Goal: Task Accomplishment & Management: Manage account settings

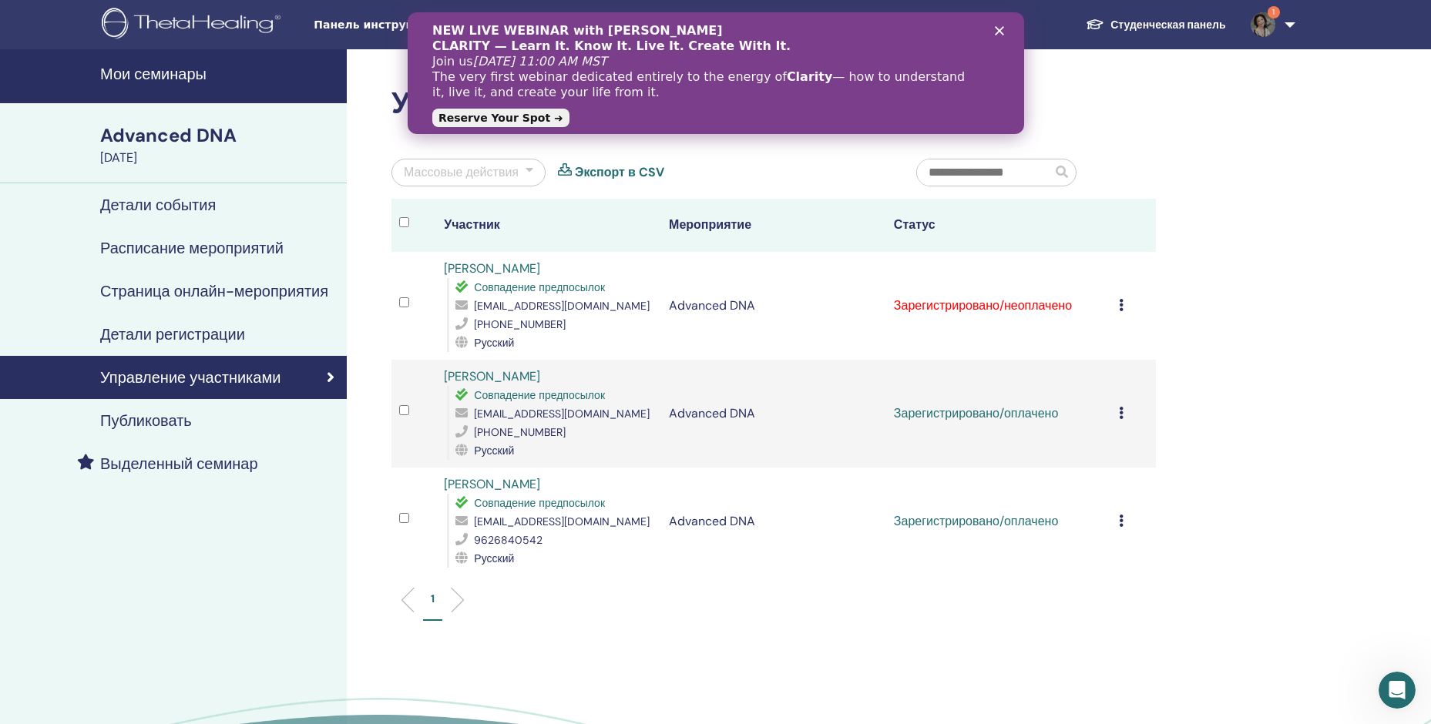
click at [1119, 304] on icon at bounding box center [1121, 305] width 5 height 12
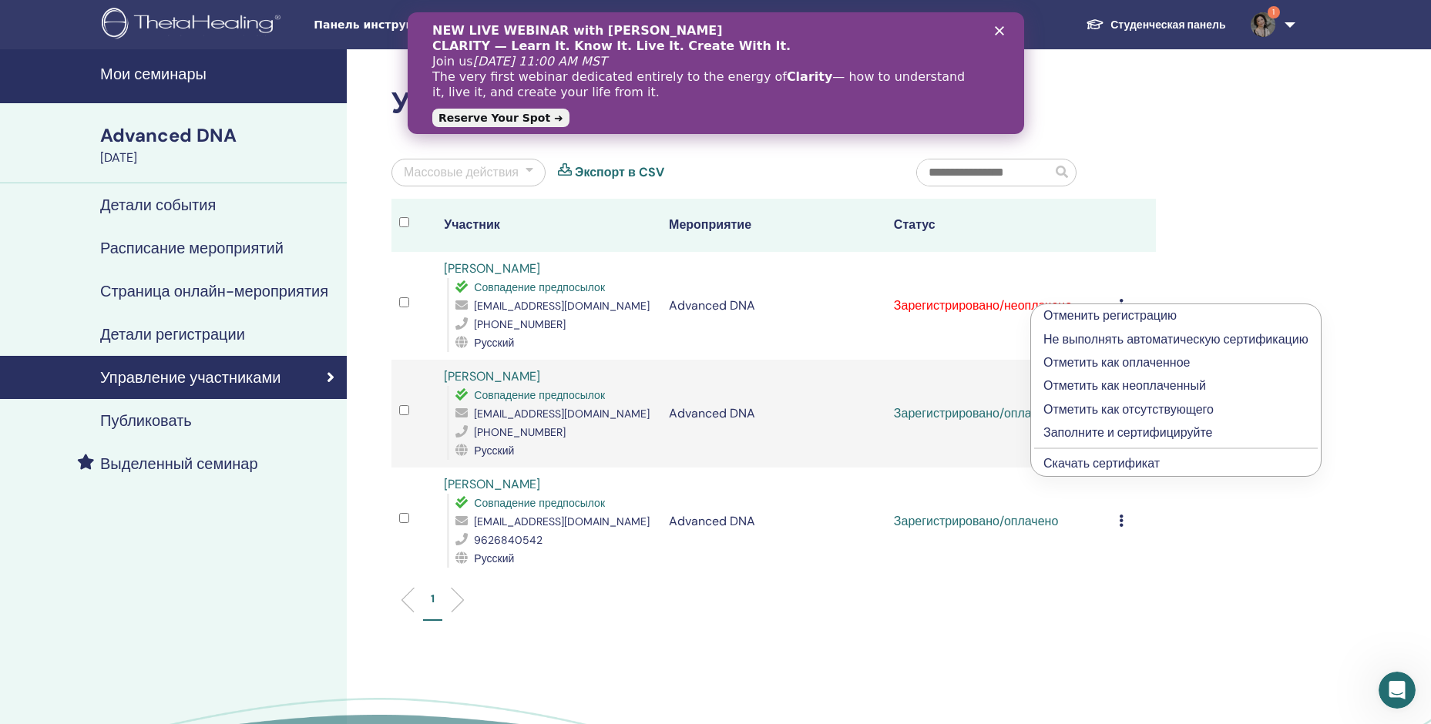
click at [1110, 359] on p "Отметить как оплаченное" at bounding box center [1175, 363] width 265 height 18
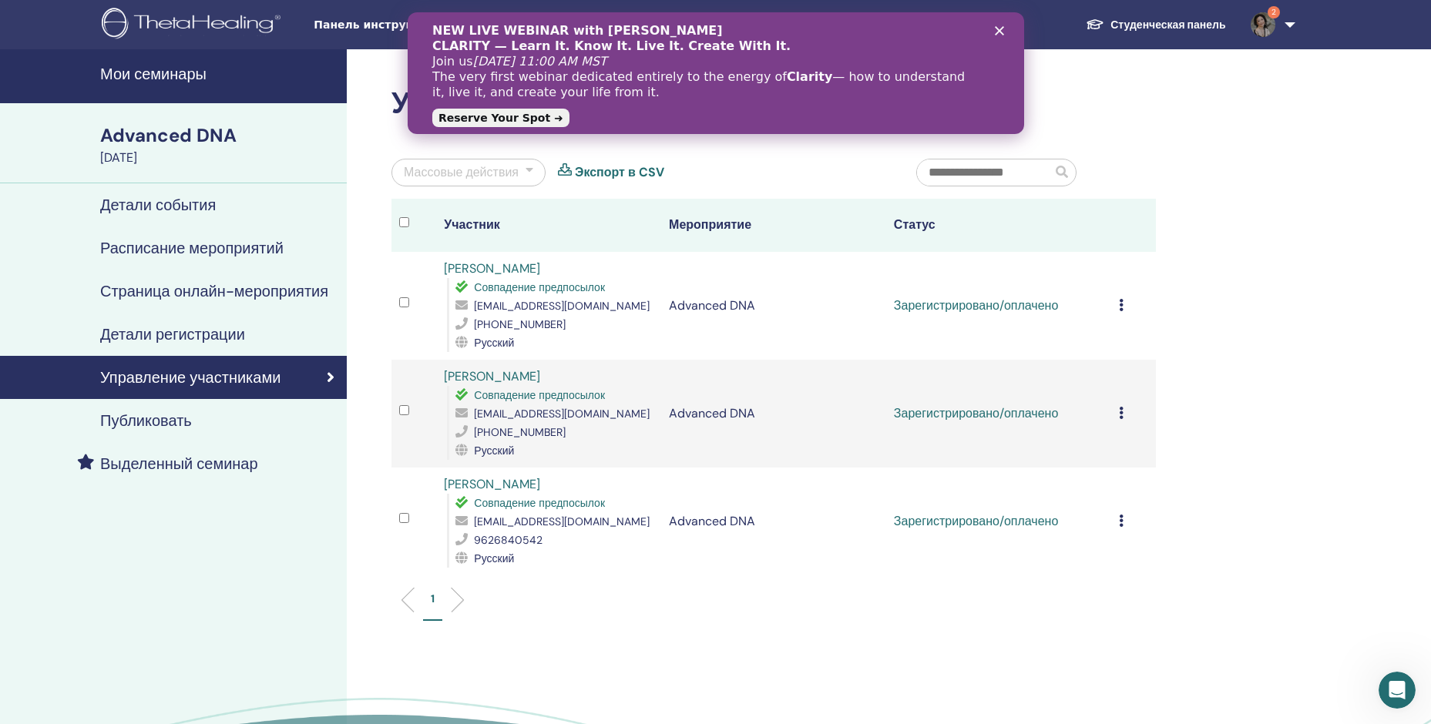
click at [1121, 307] on icon at bounding box center [1121, 305] width 5 height 12
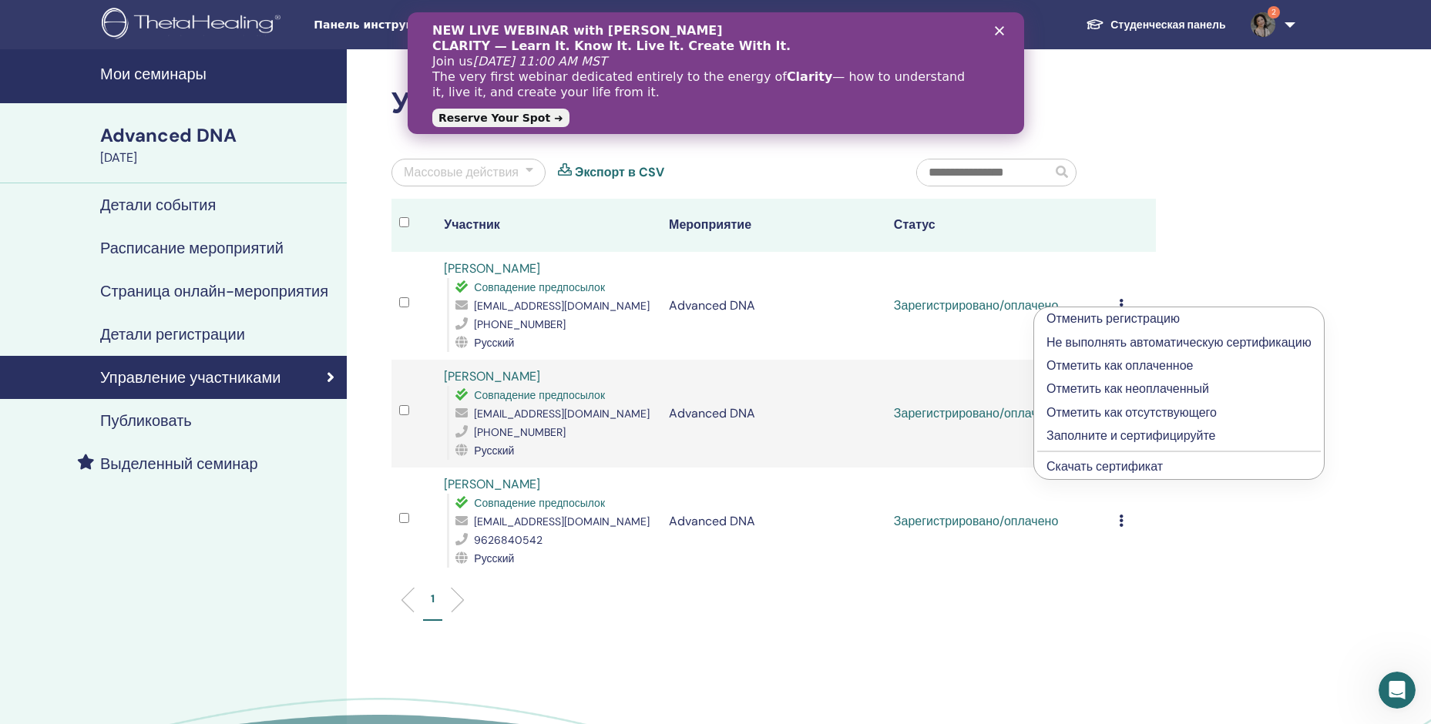
click at [1121, 436] on p "Заполните и сертифицируйте" at bounding box center [1178, 436] width 265 height 18
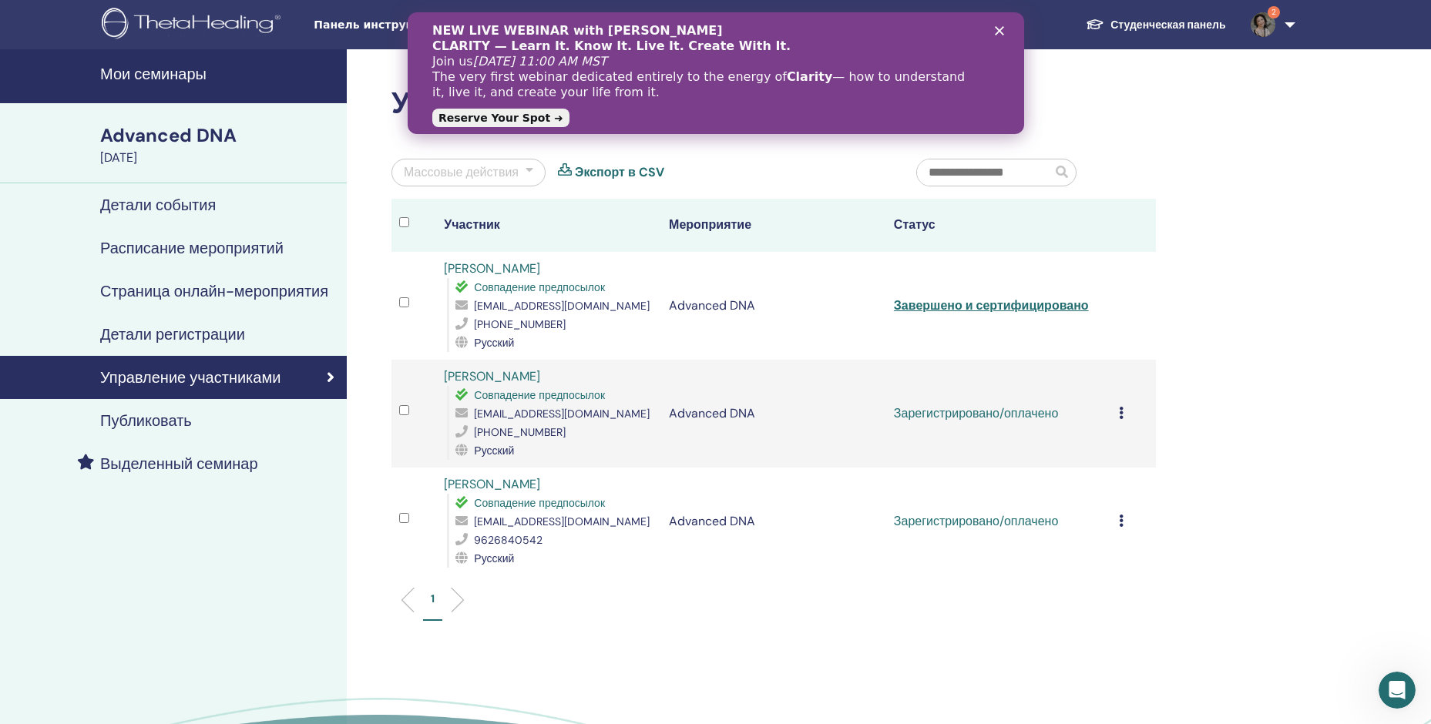
click at [1126, 404] on div "Отменить регистрацию Не выполнять автоматическую сертификацию Отметить как опла…" at bounding box center [1133, 413] width 29 height 18
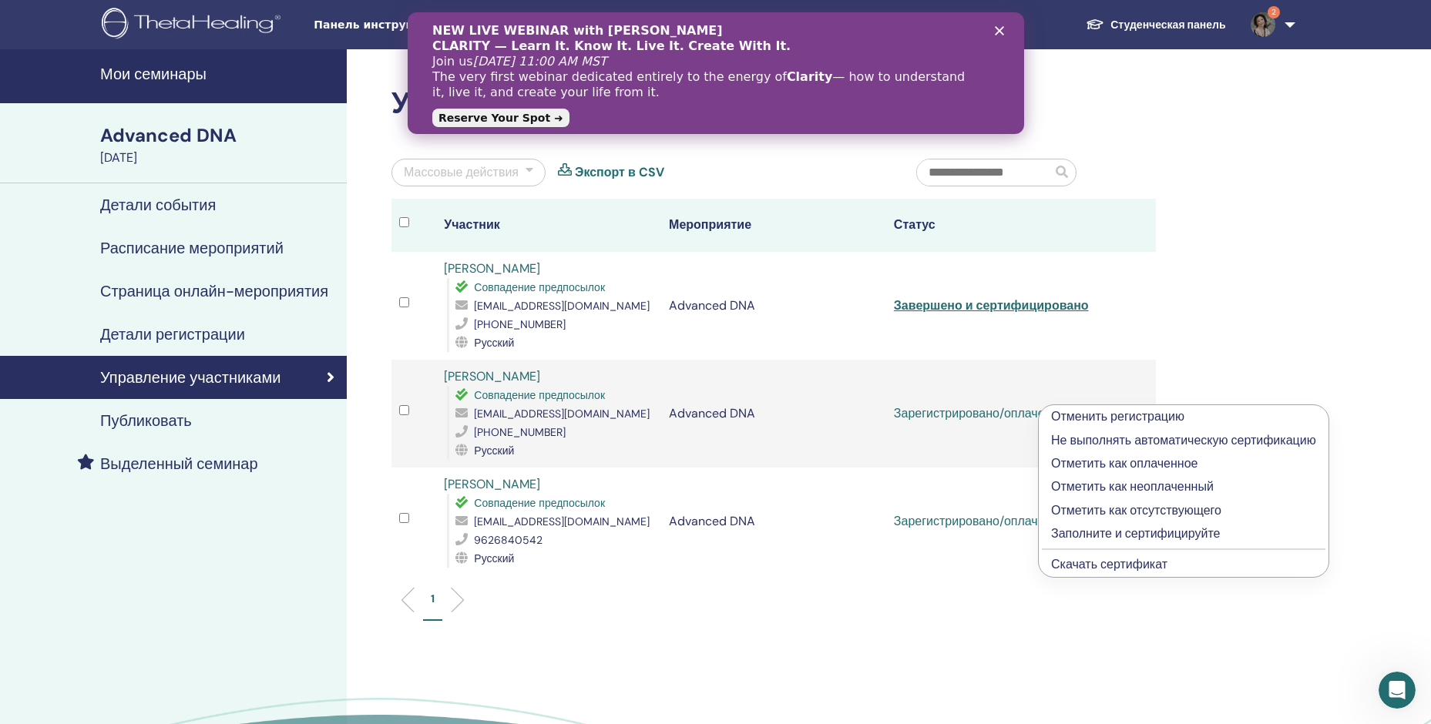
click at [1135, 532] on p "Заполните и сертифицируйте" at bounding box center [1183, 534] width 265 height 18
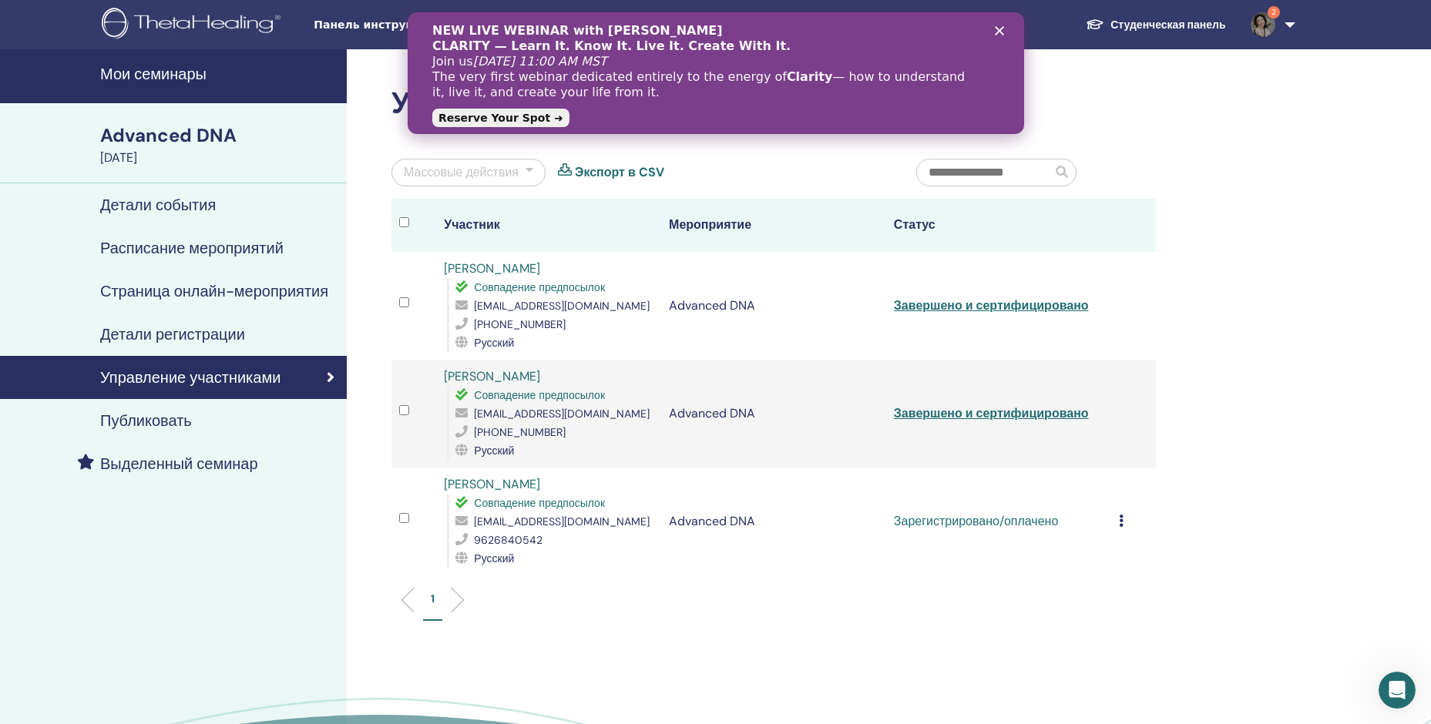
click at [1117, 521] on td "Отменить регистрацию Не выполнять автоматическую сертификацию Отметить как опла…" at bounding box center [1133, 522] width 45 height 108
click at [1120, 523] on icon at bounding box center [1121, 521] width 5 height 12
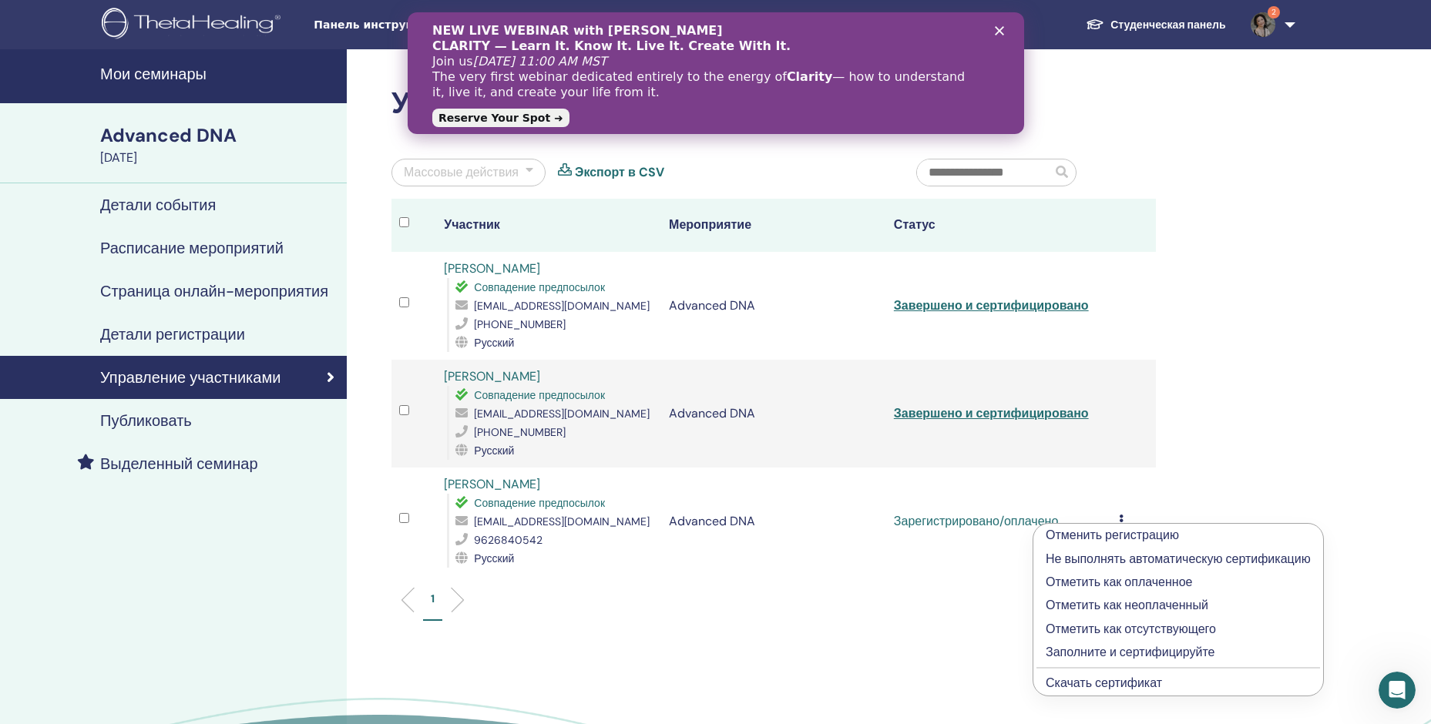
click at [1096, 651] on p "Заполните и сертифицируйте" at bounding box center [1177, 652] width 265 height 18
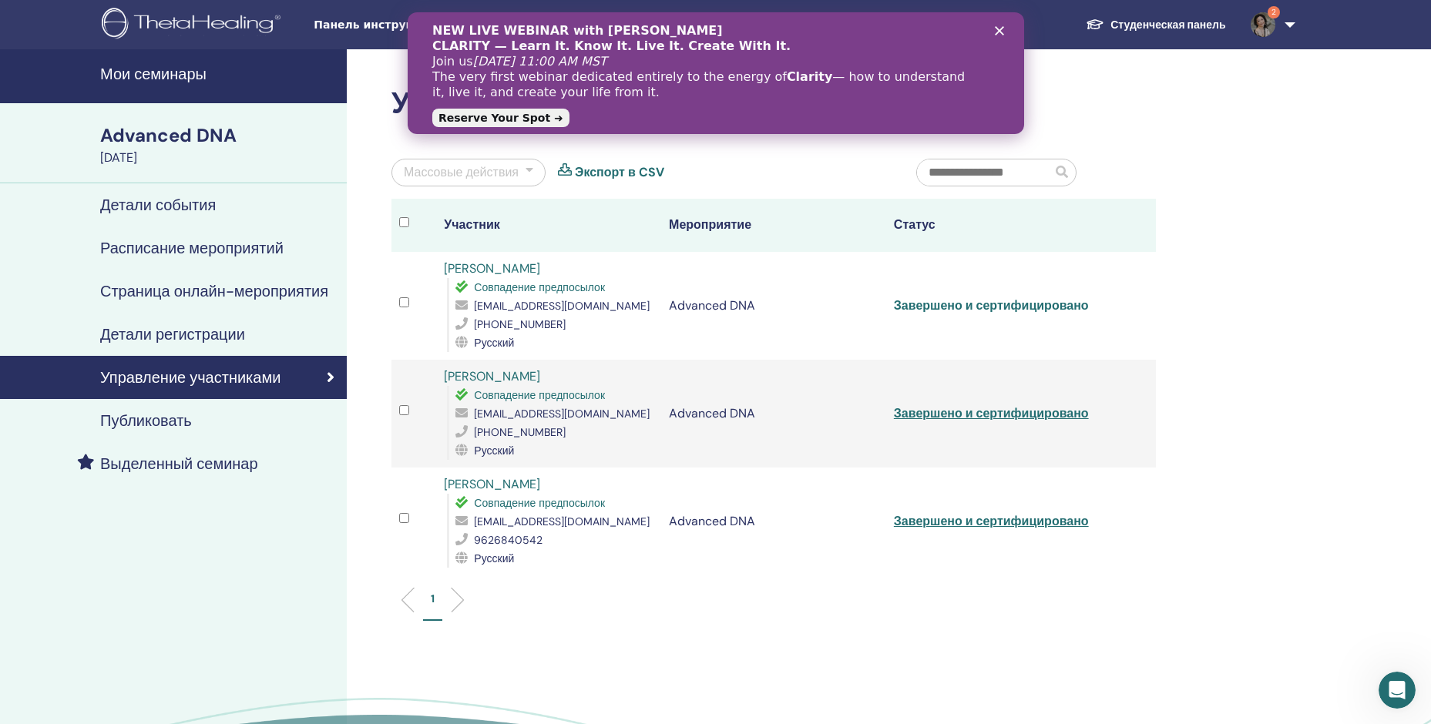
click at [945, 306] on link "Завершено и сертифицировано" at bounding box center [991, 305] width 195 height 16
click at [975, 419] on link "Завершено и сертифицировано" at bounding box center [991, 413] width 195 height 16
click at [943, 527] on link "Завершено и сертифицировано" at bounding box center [991, 521] width 195 height 16
